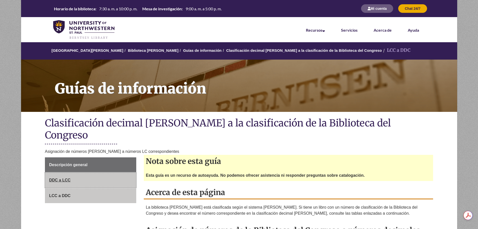
click at [95, 173] on link "DDC a LCC" at bounding box center [90, 180] width 91 height 15
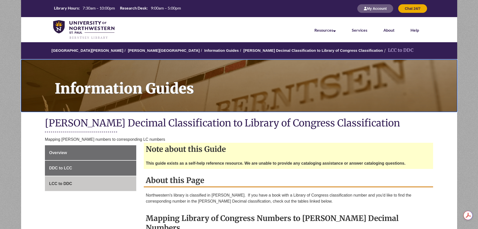
drag, startPoint x: 418, startPoint y: 64, endPoint x: 428, endPoint y: 84, distance: 22.2
drag, startPoint x: 428, startPoint y: 84, endPoint x: 295, endPoint y: 68, distance: 134.1
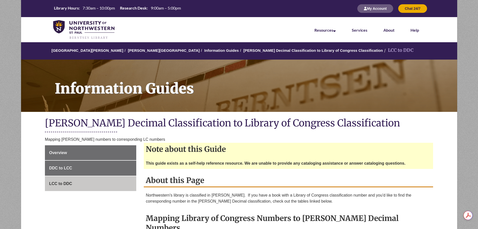
drag, startPoint x: 295, startPoint y: 68, endPoint x: 297, endPoint y: 11, distance: 57.6
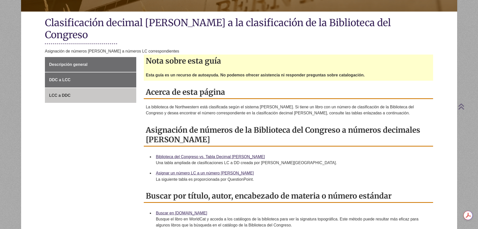
scroll to position [100, 0]
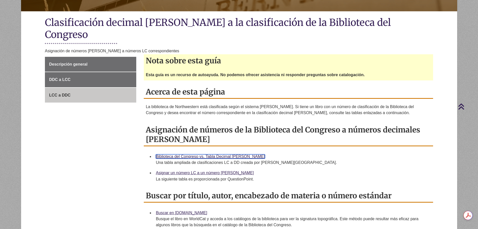
click at [231, 154] on font "Biblioteca del Congreso vs. Tabla Decimal Dewey" at bounding box center [210, 156] width 109 height 4
